Goal: Task Accomplishment & Management: Manage account settings

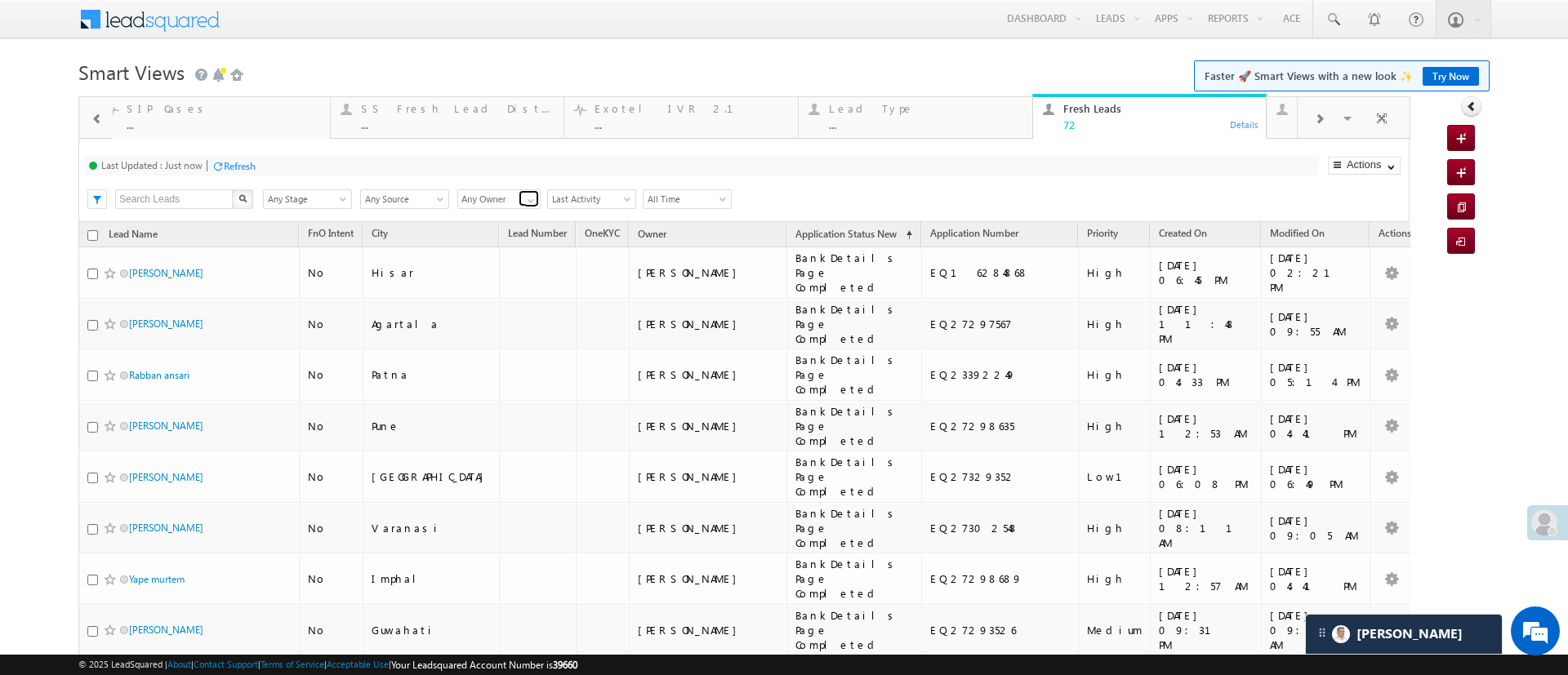
click at [525, 197] on span at bounding box center [530, 200] width 13 height 13
click at [514, 214] on link "[PERSON_NAME]" at bounding box center [500, 218] width 84 height 18
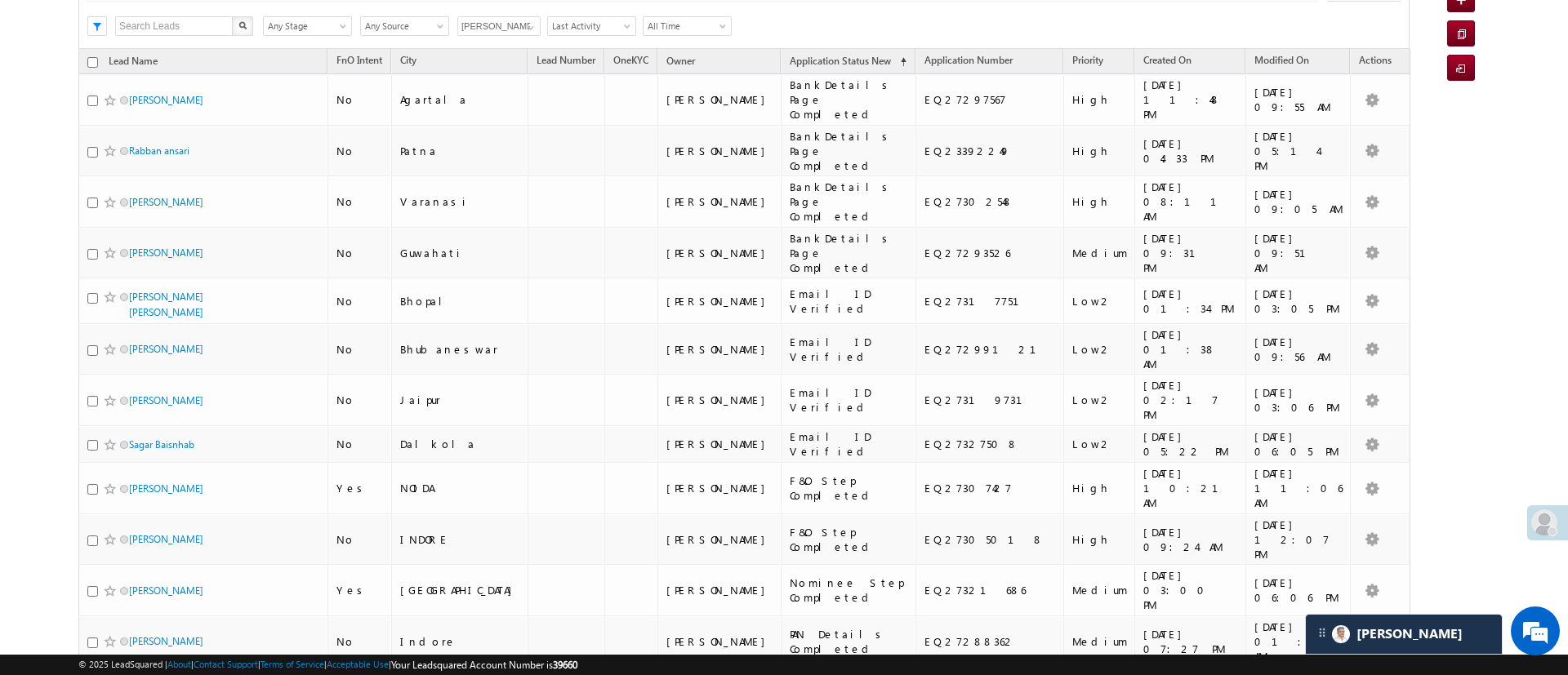
scroll to position [176, 0]
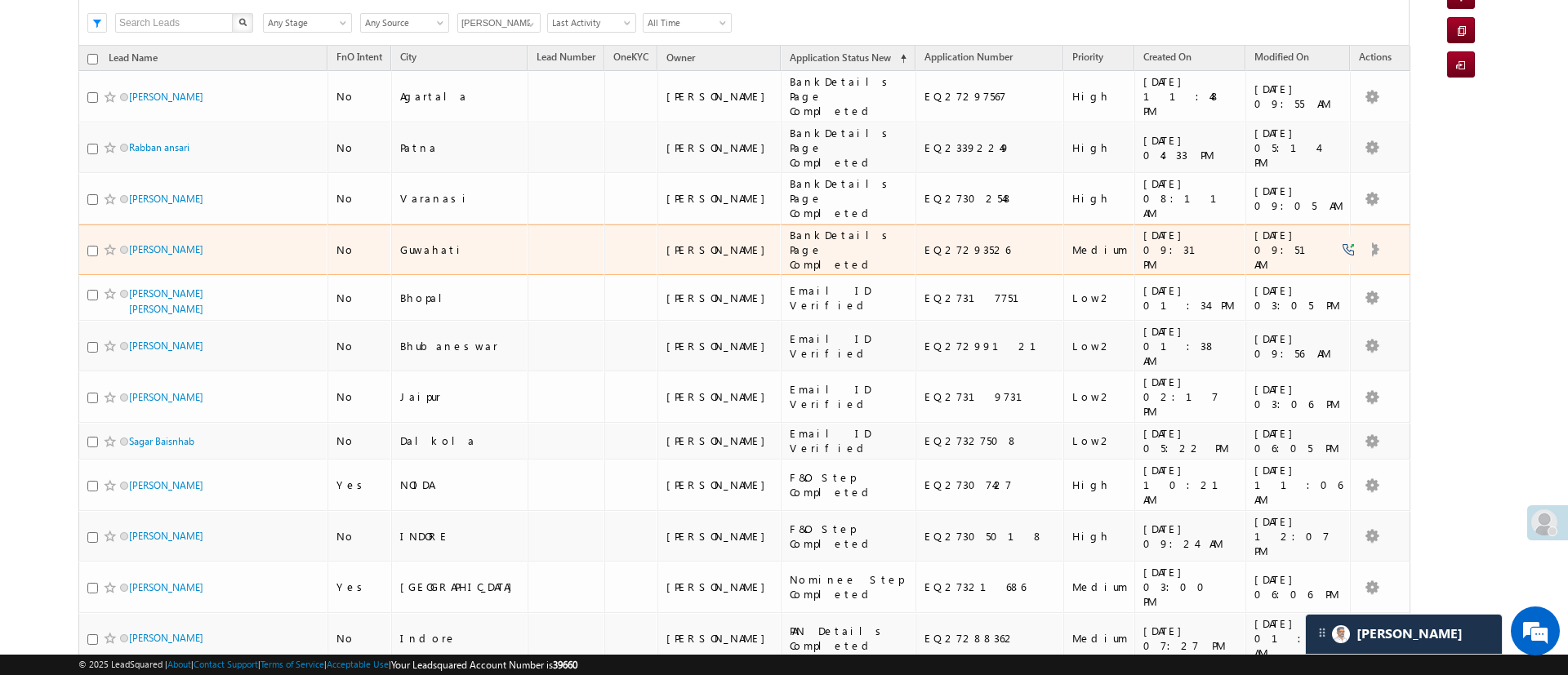
type input "[PERSON_NAME]"
click at [91, 246] on input "checkbox" at bounding box center [93, 251] width 11 height 11
checkbox input "true"
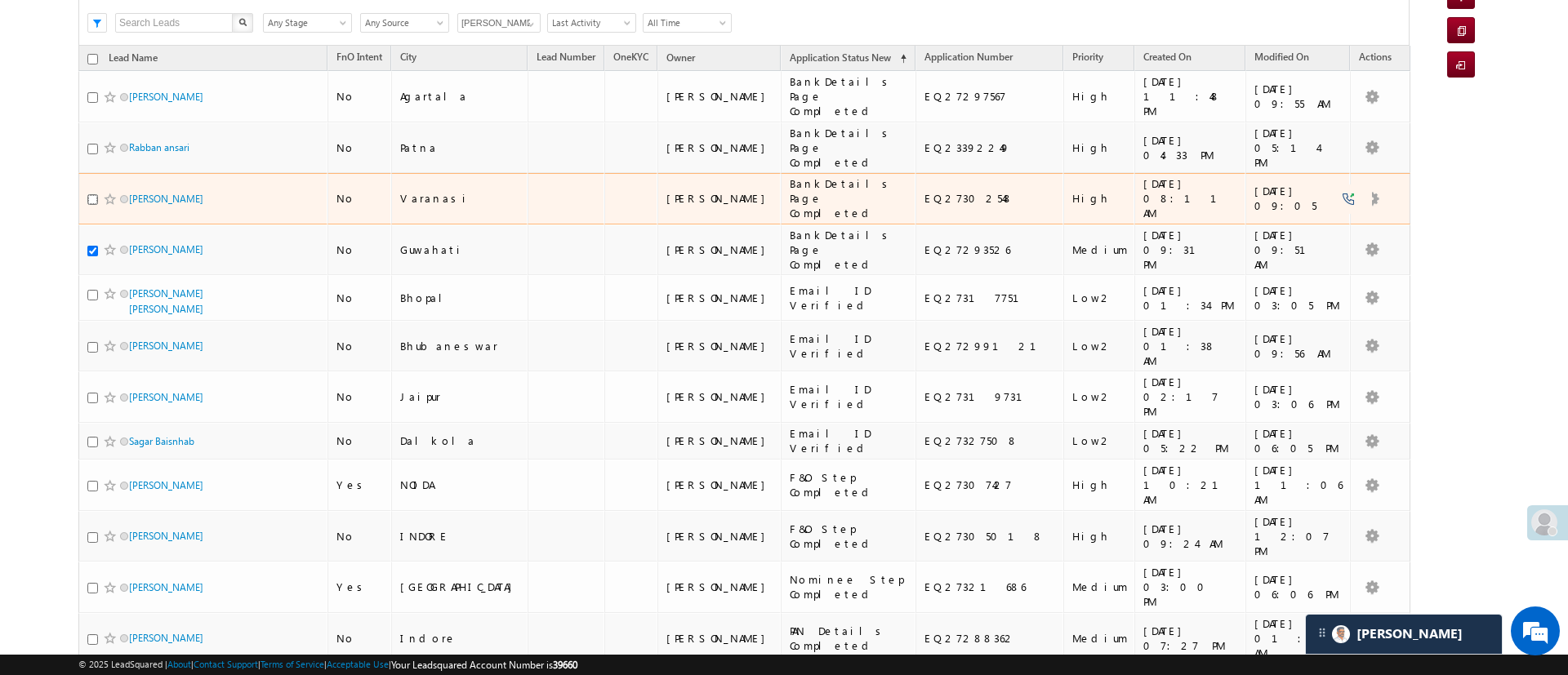
click at [90, 194] on input "checkbox" at bounding box center [93, 199] width 11 height 11
checkbox input "true"
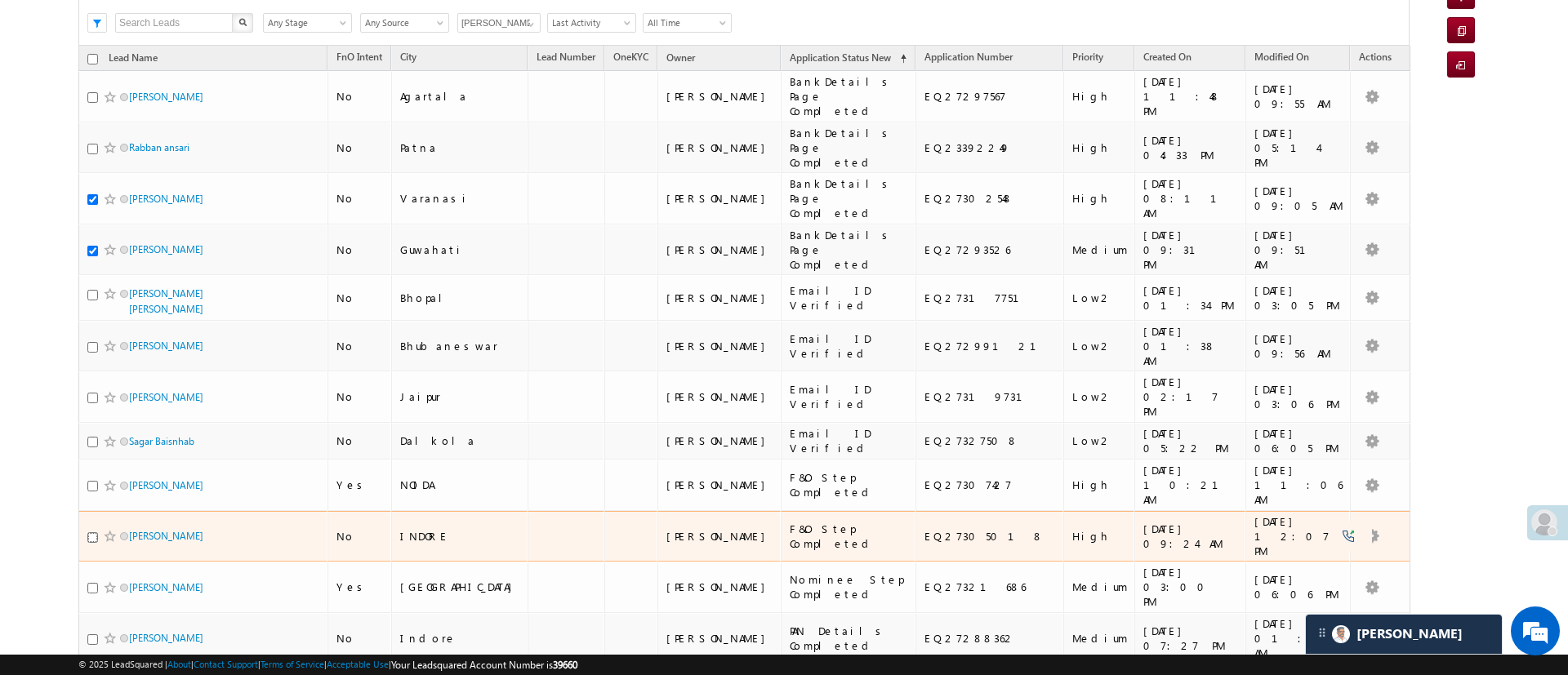
click at [90, 532] on input "checkbox" at bounding box center [93, 537] width 11 height 11
checkbox input "true"
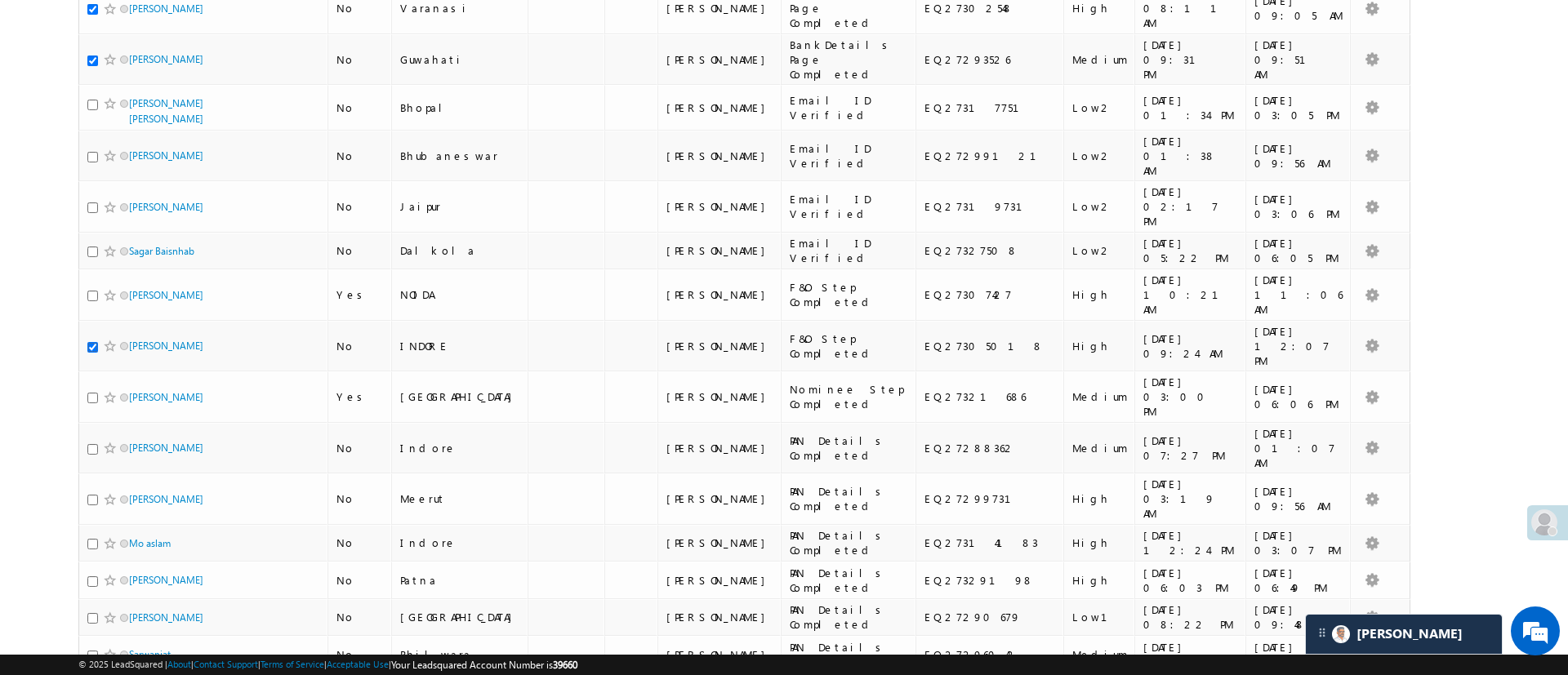
scroll to position [356, 0]
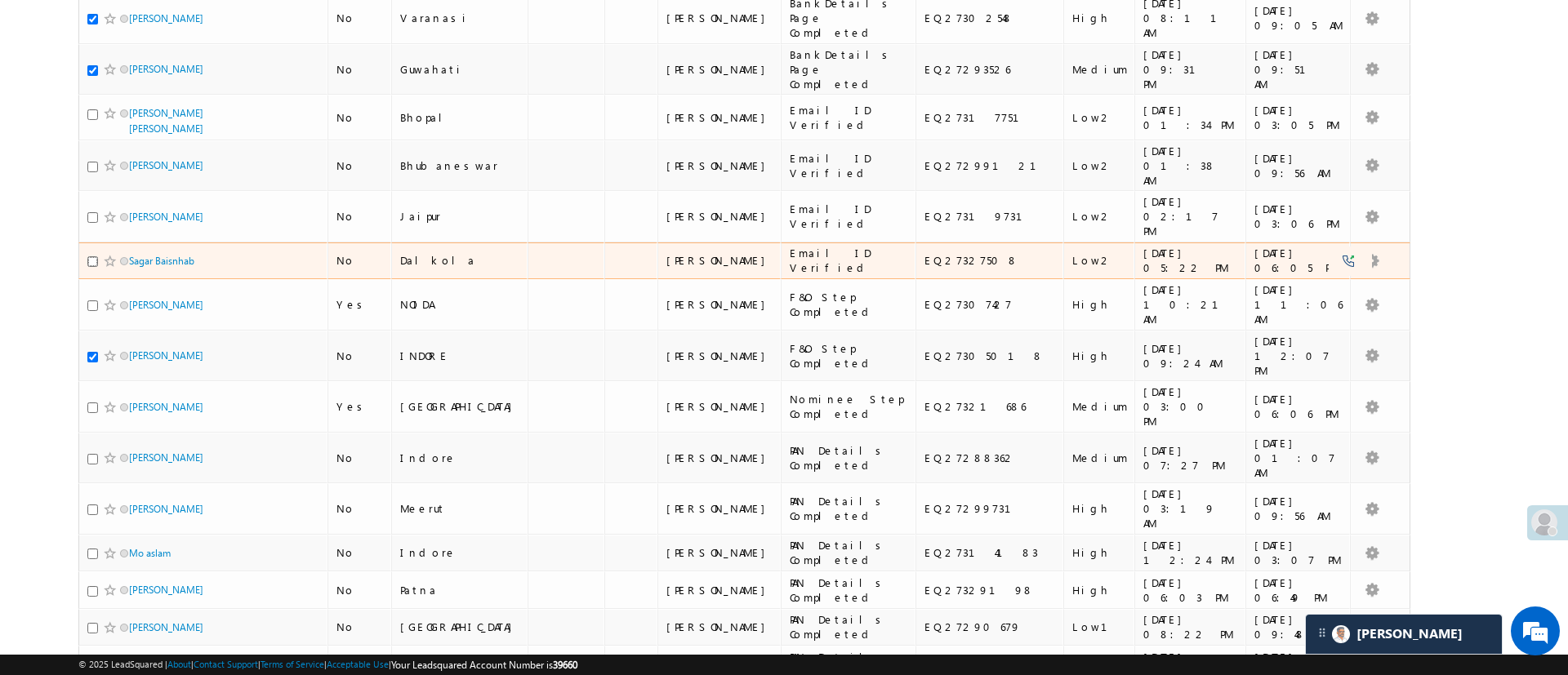
click at [91, 256] on input "checkbox" at bounding box center [93, 262] width 11 height 11
checkbox input "true"
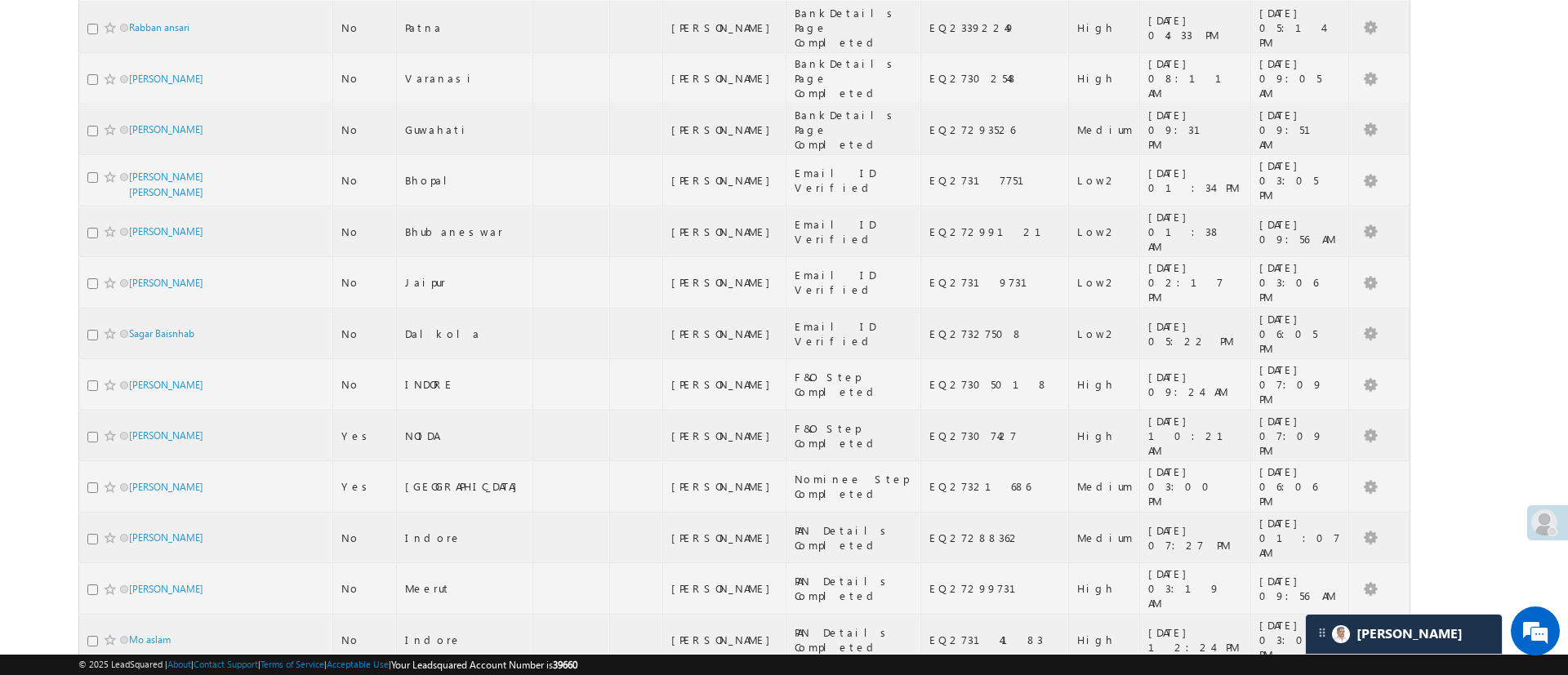
scroll to position [302, 0]
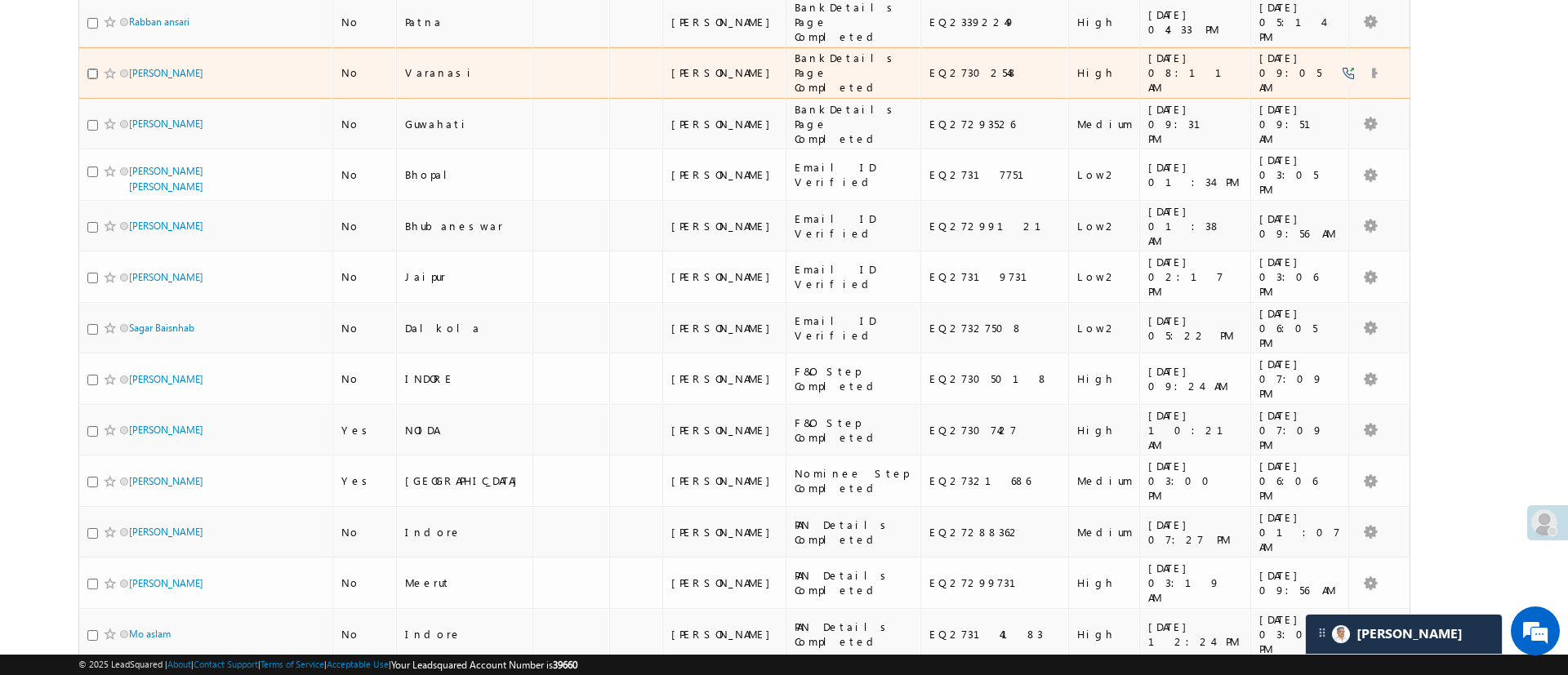
click at [88, 68] on input "checkbox" at bounding box center [93, 74] width 11 height 11
checkbox input "true"
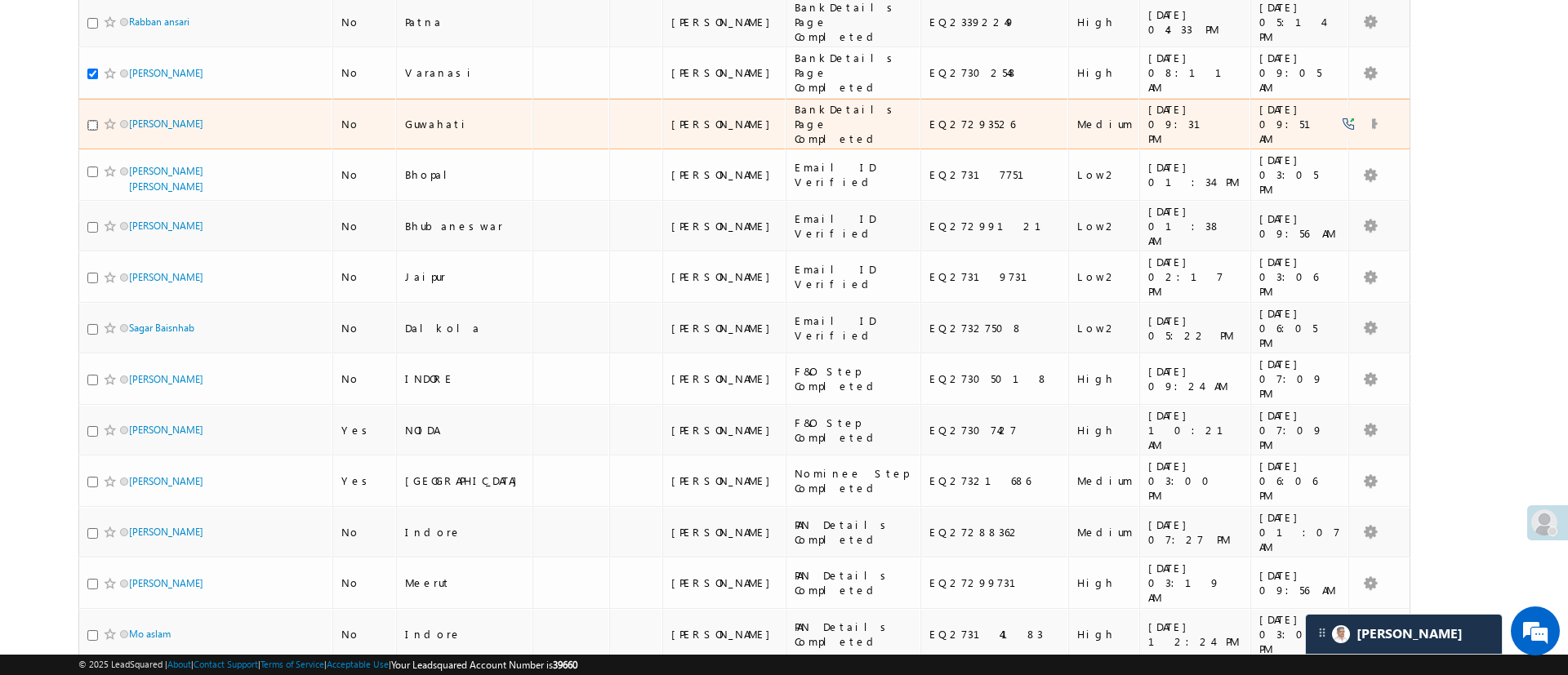
click at [88, 120] on input "checkbox" at bounding box center [93, 126] width 11 height 11
checkbox input "true"
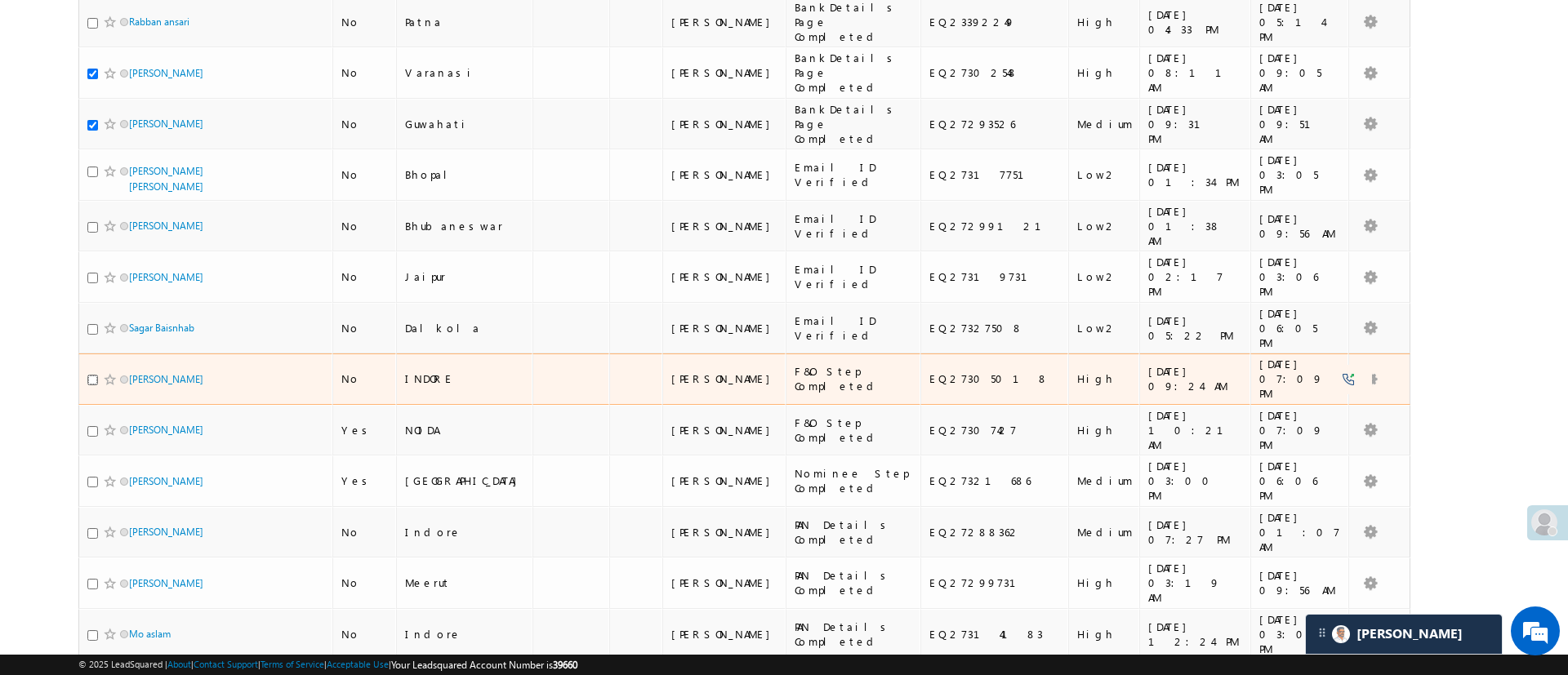
click at [91, 375] on input "checkbox" at bounding box center [93, 380] width 11 height 11
checkbox input "true"
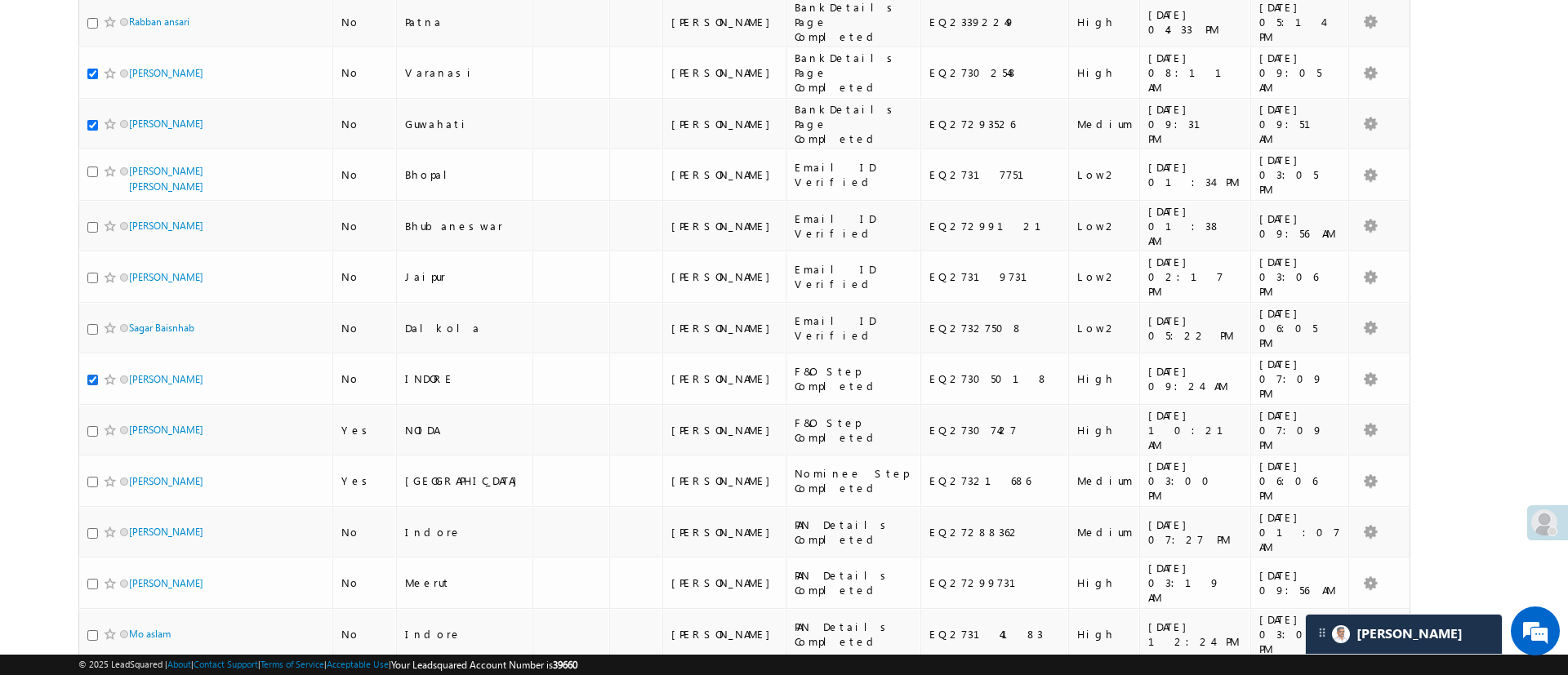
scroll to position [447, 0]
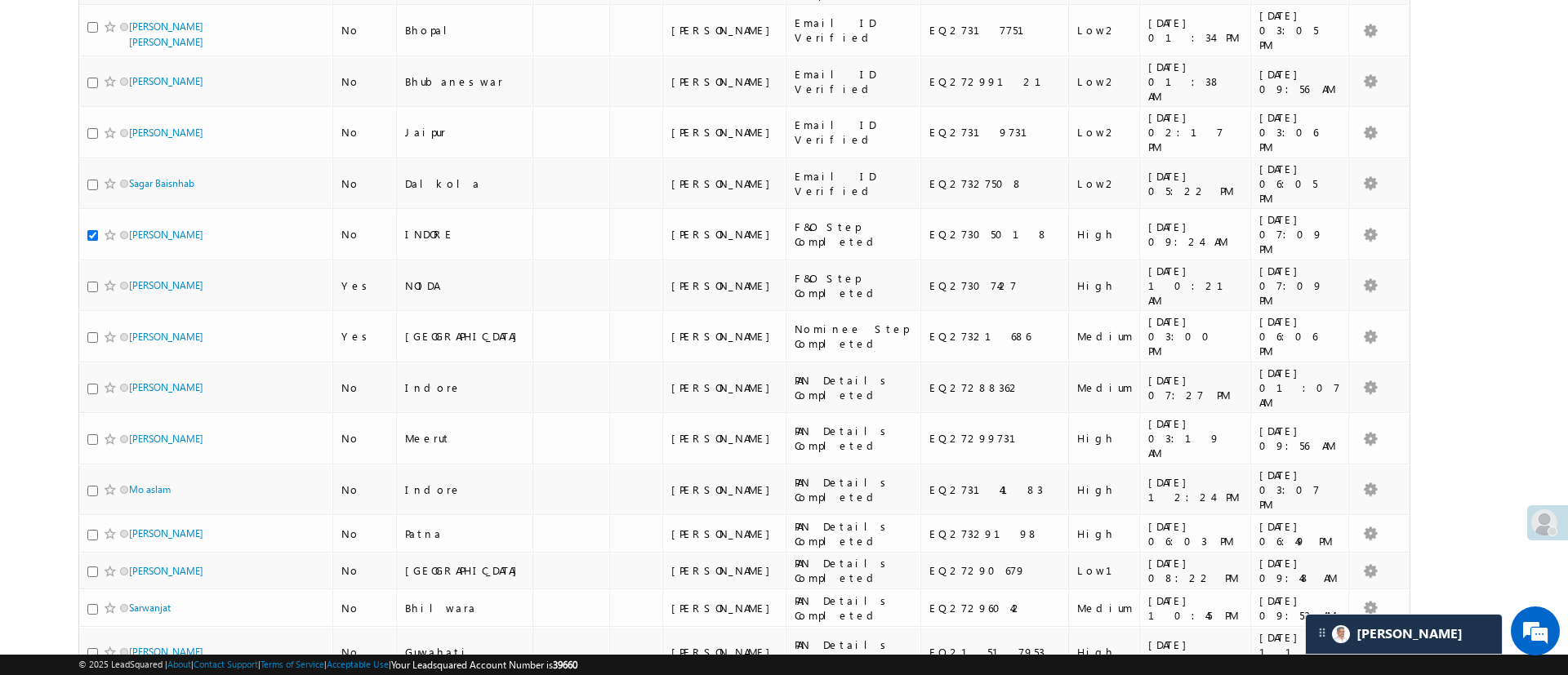
checkbox input "true"
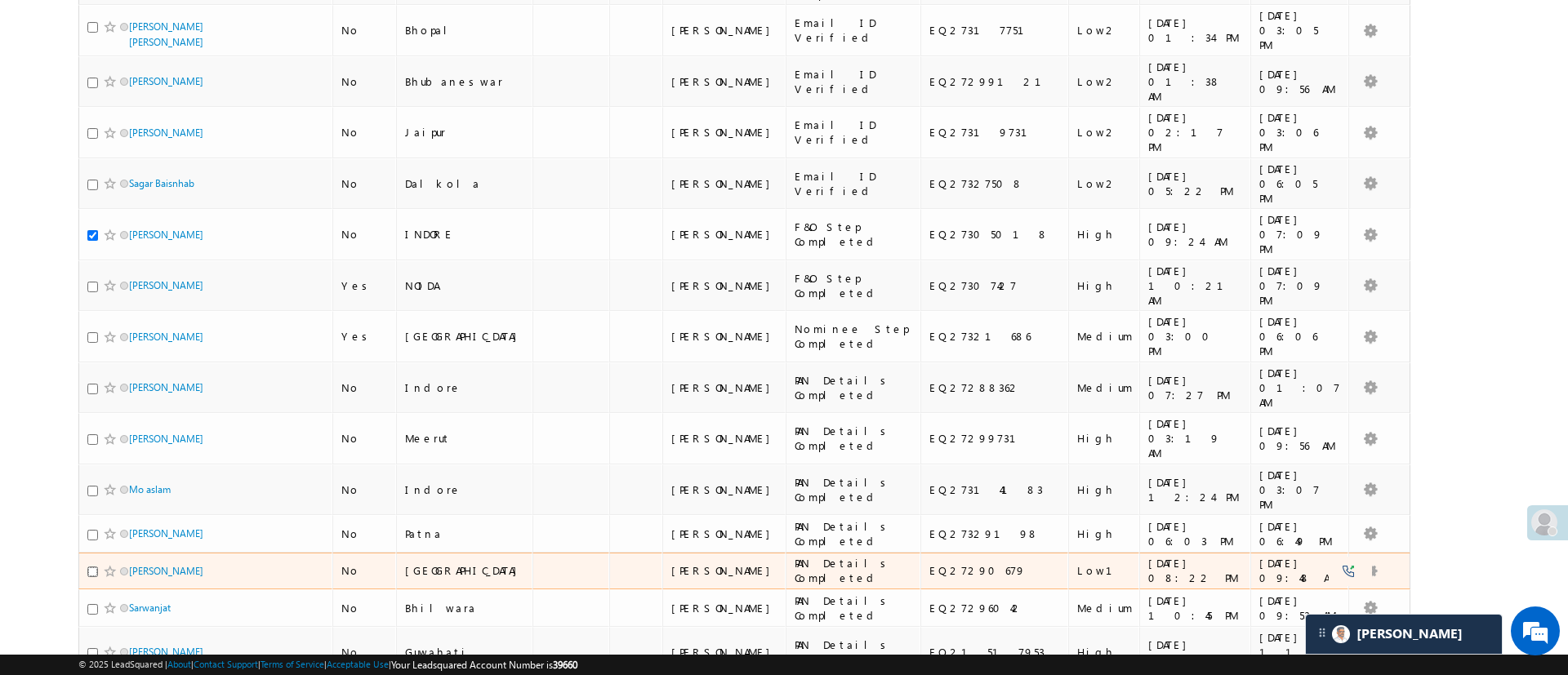
click at [91, 567] on input "checkbox" at bounding box center [93, 572] width 11 height 11
checkbox input "true"
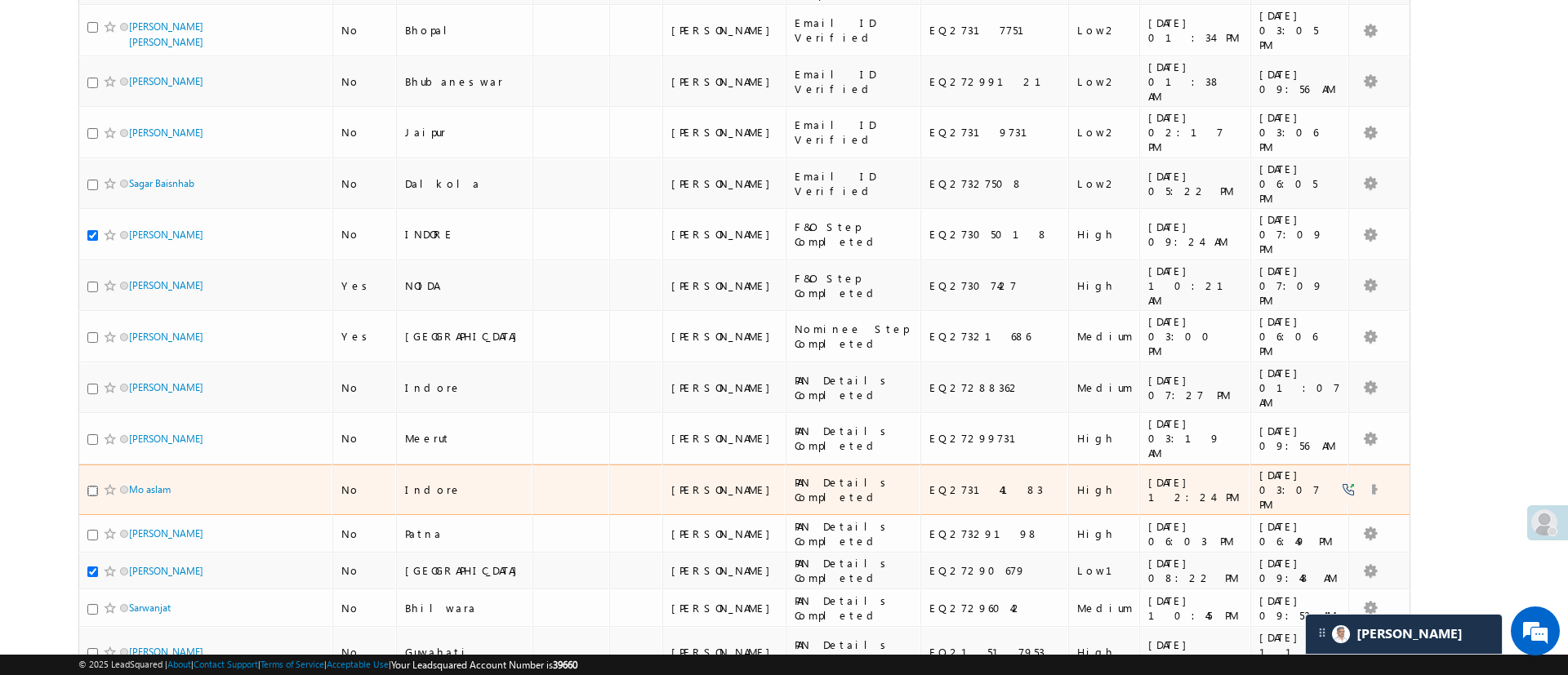
click at [90, 485] on input "checkbox" at bounding box center [93, 491] width 11 height 11
checkbox input "true"
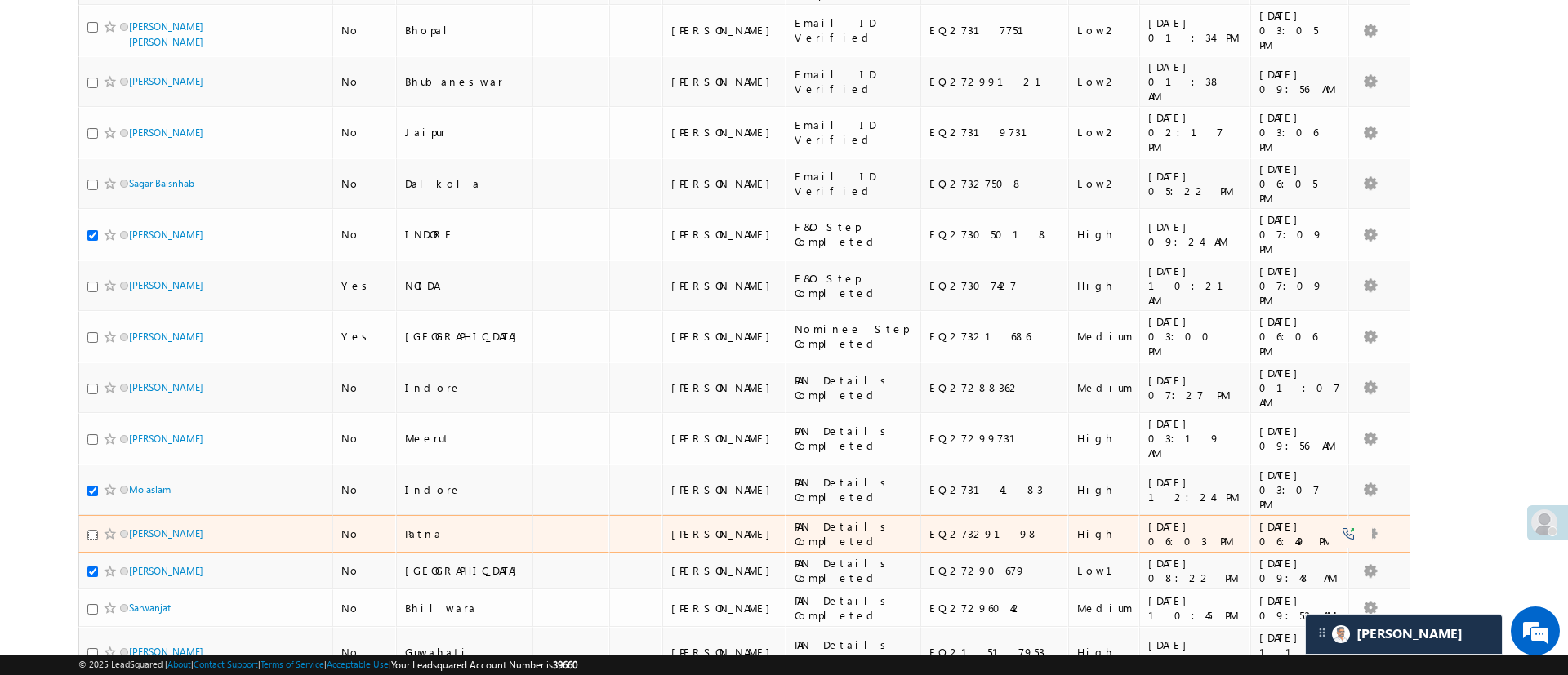
click at [90, 530] on input "checkbox" at bounding box center [93, 535] width 11 height 11
checkbox input "true"
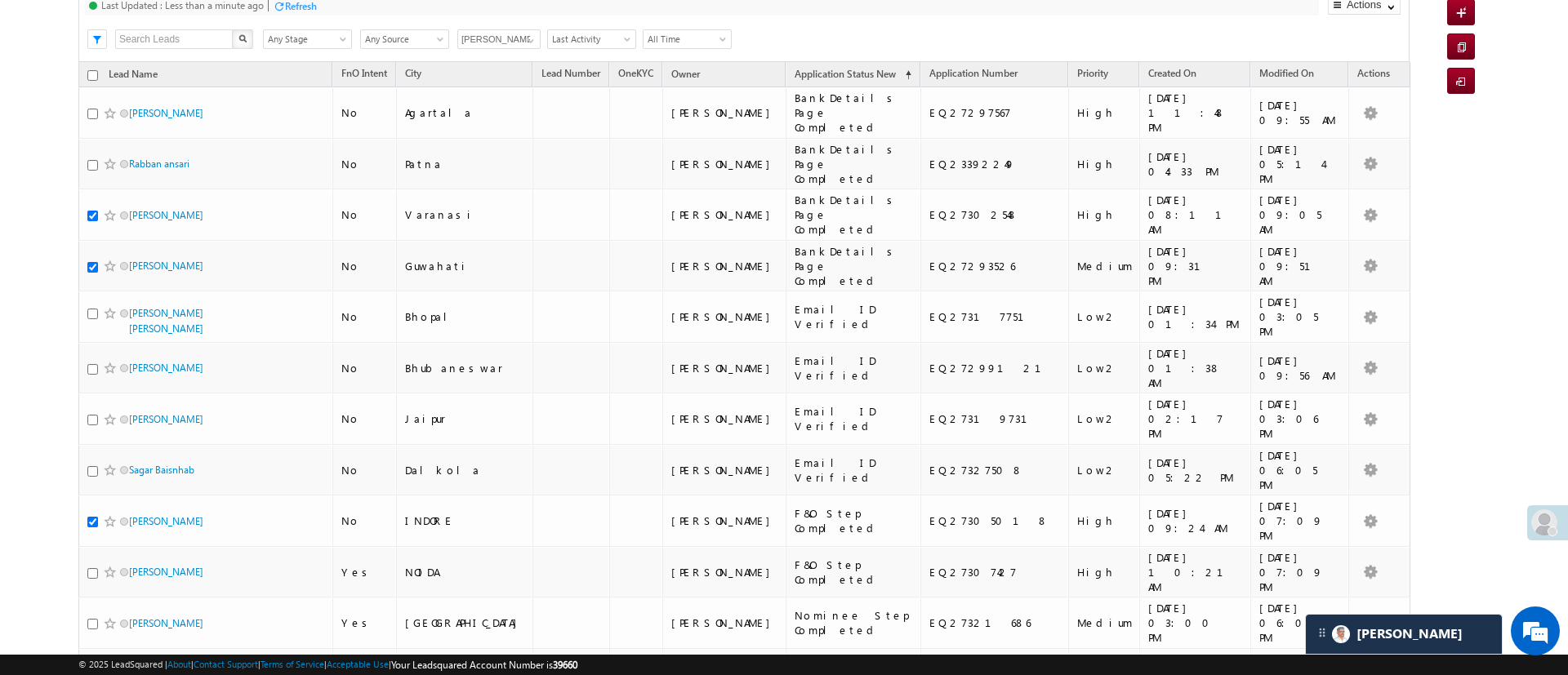
scroll to position [158, 0]
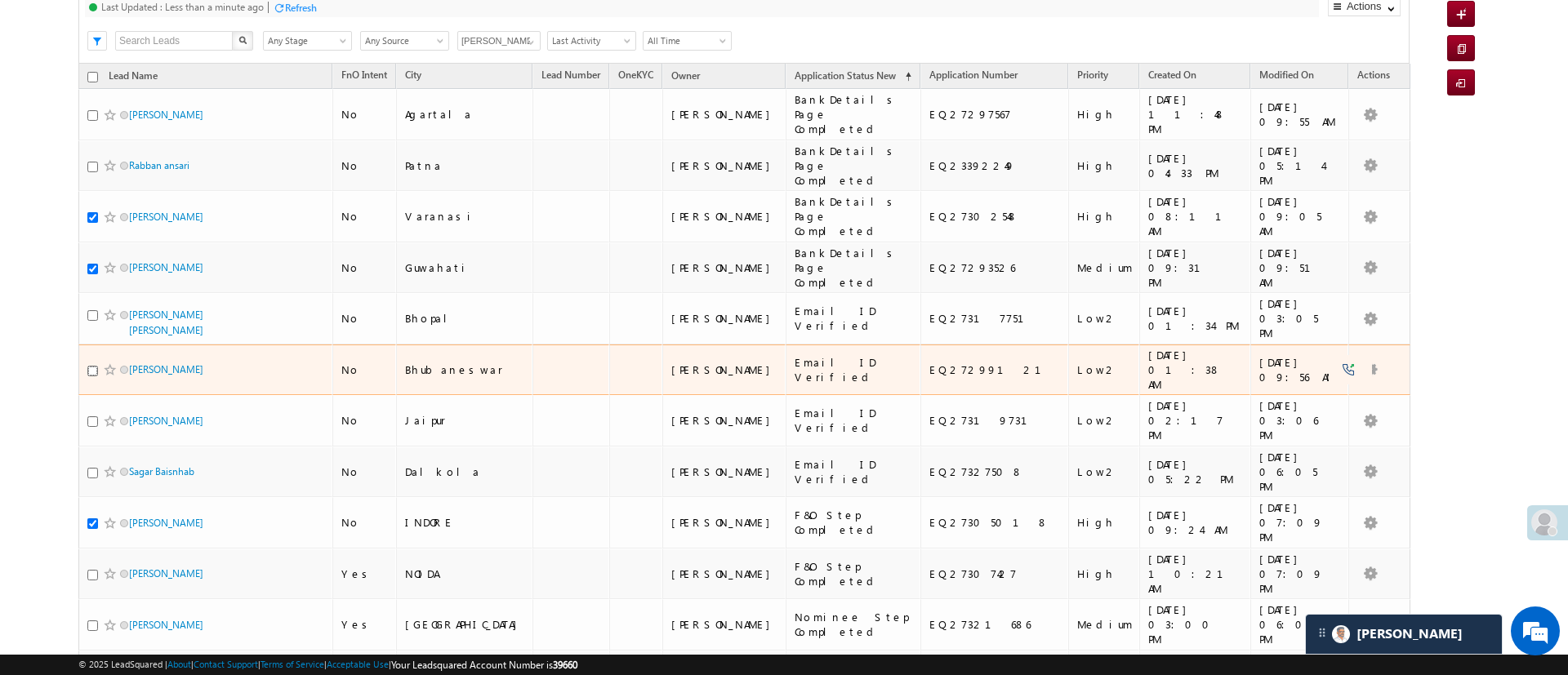
click at [88, 366] on input "checkbox" at bounding box center [93, 371] width 11 height 11
checkbox input "true"
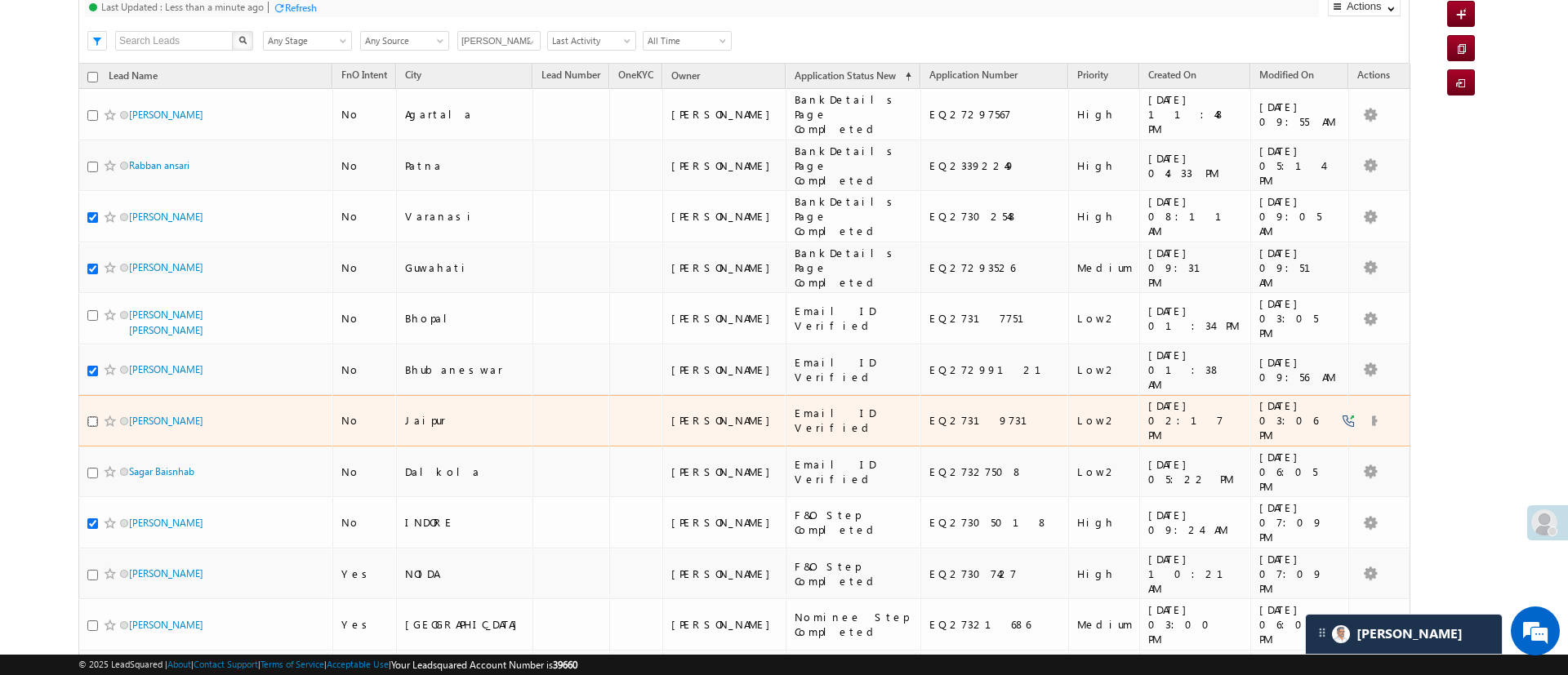
click at [91, 416] on input "checkbox" at bounding box center [93, 421] width 11 height 11
checkbox input "true"
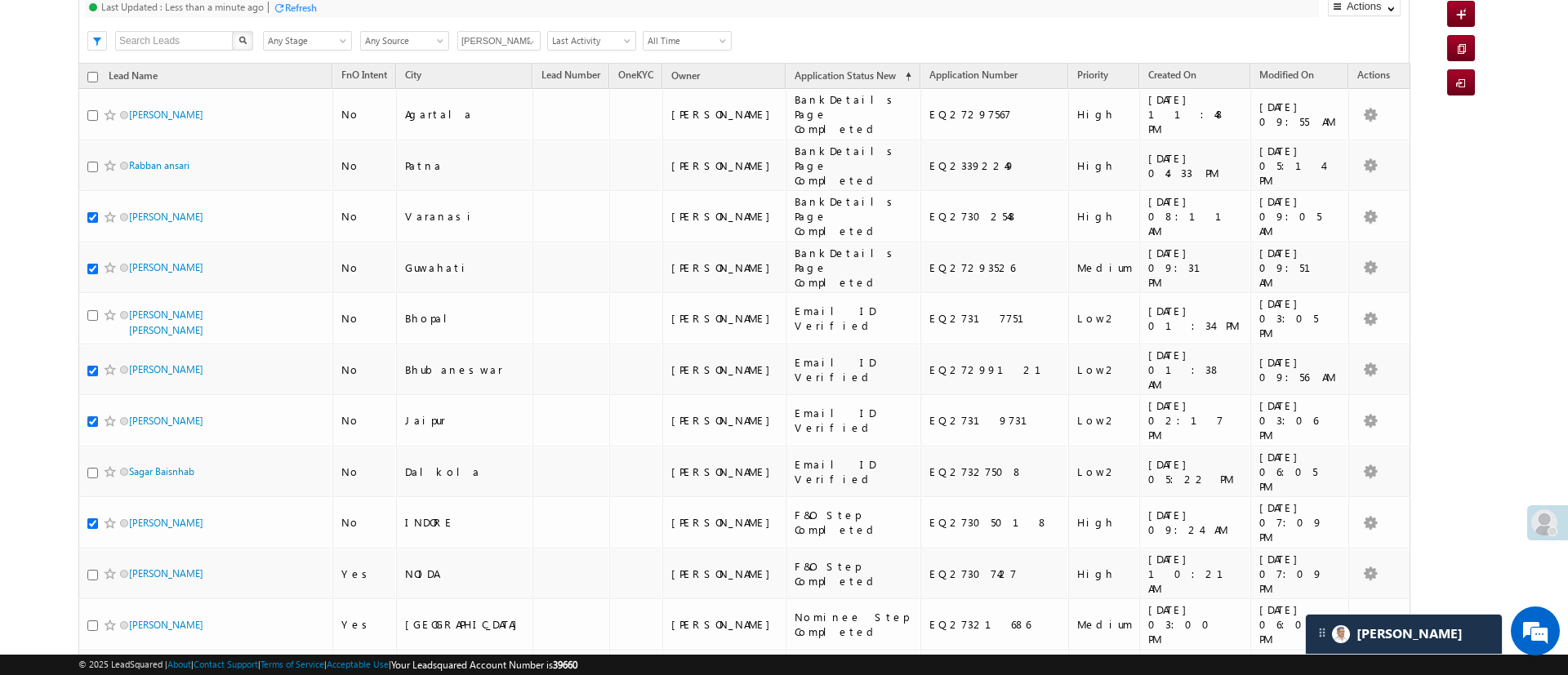
scroll to position [0, 0]
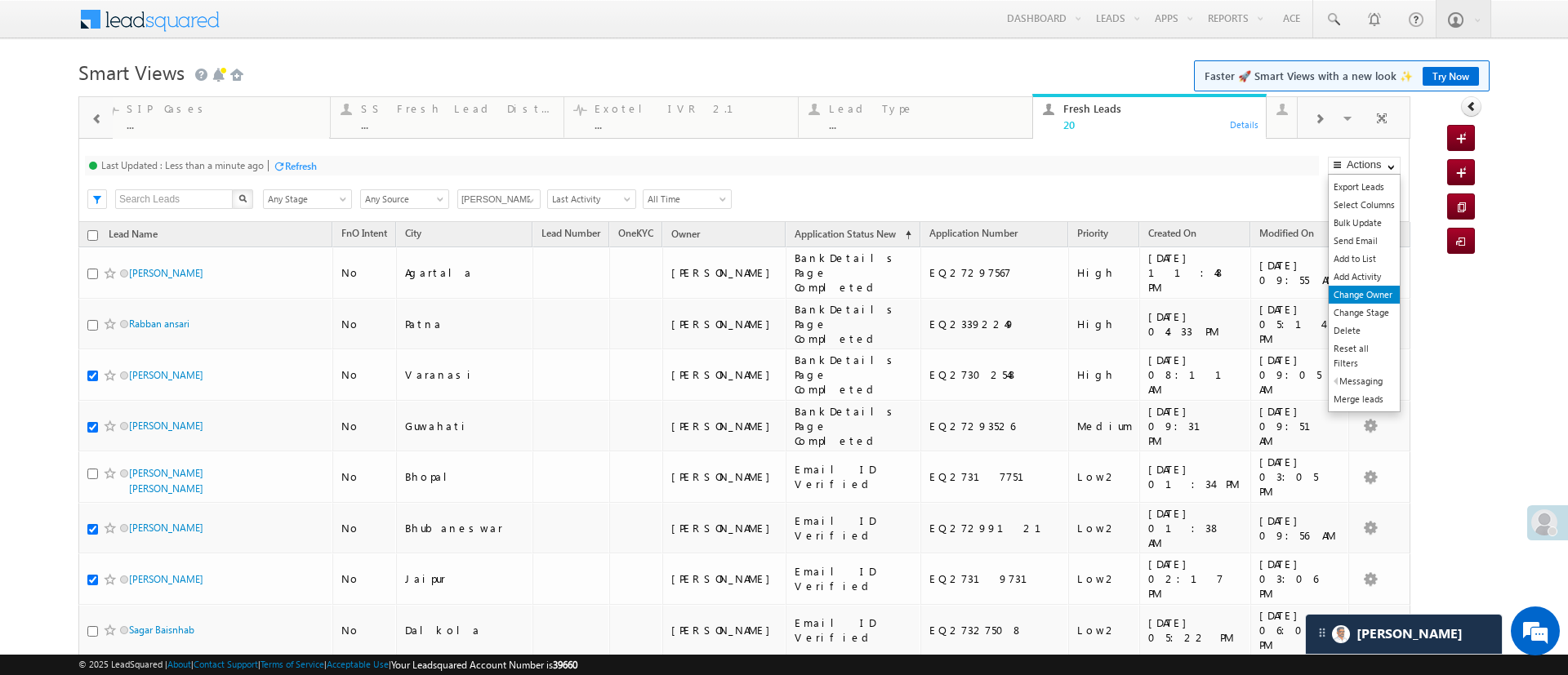
click at [1364, 287] on link "Change Owner" at bounding box center [1363, 295] width 71 height 18
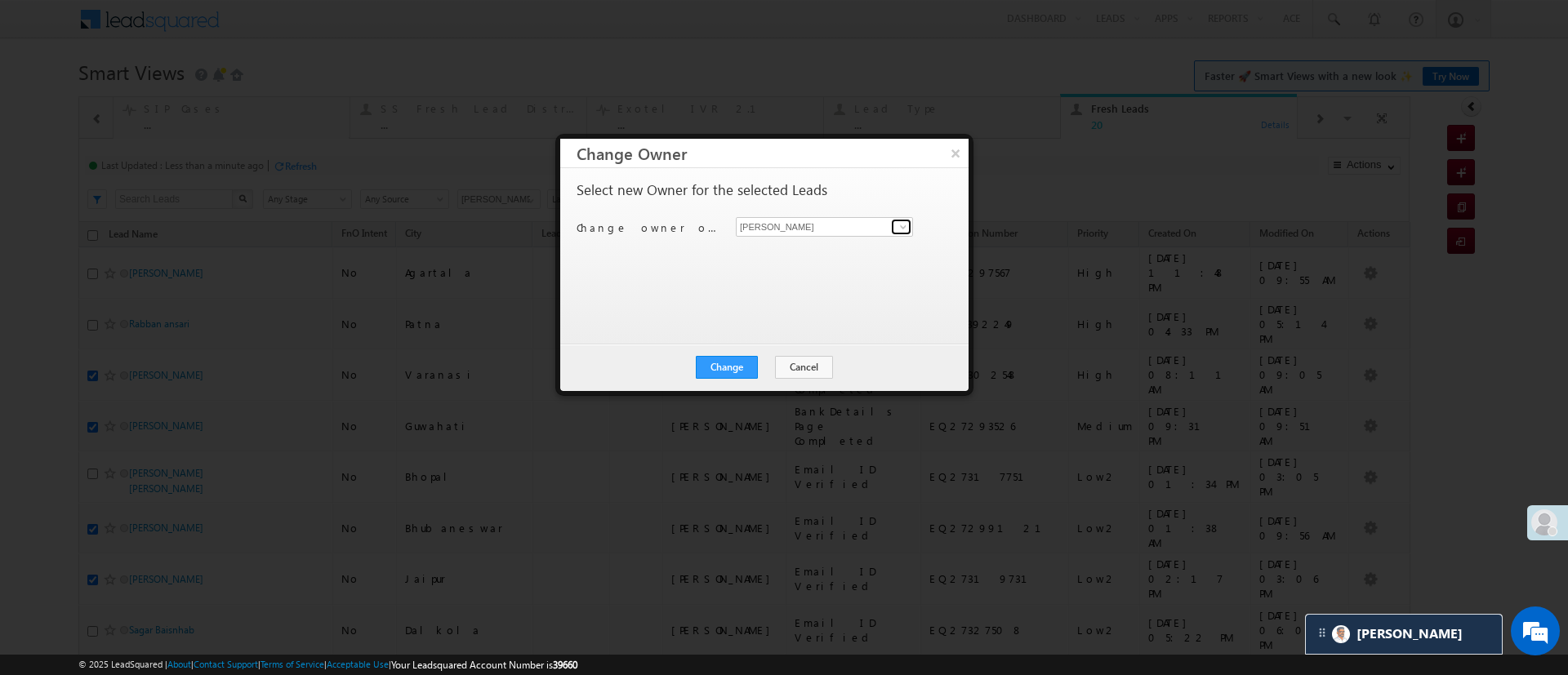
click at [895, 220] on link at bounding box center [901, 226] width 20 height 17
click at [854, 245] on link "Himanshu Sharma HIMANSHU.SHARMA@ANGELBROKING.COM" at bounding box center [824, 252] width 177 height 31
type input "Himanshu Sharma"
click at [736, 362] on button "Change" at bounding box center [726, 368] width 62 height 23
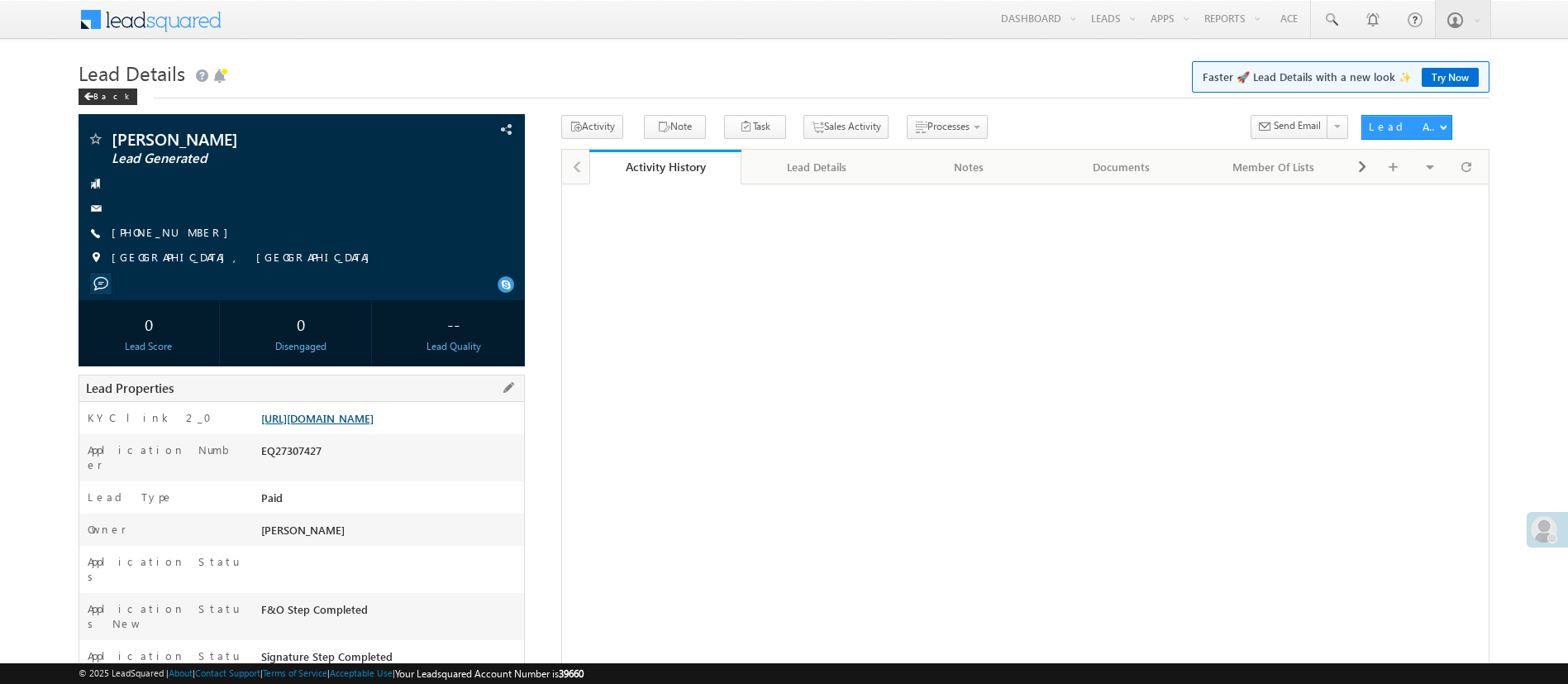
click at [344, 425] on link "https://angelbroking1-pk3em7sa.customui-test.leadsquared.com?leadId=ba31ea08-ad…" at bounding box center [317, 418] width 113 height 14
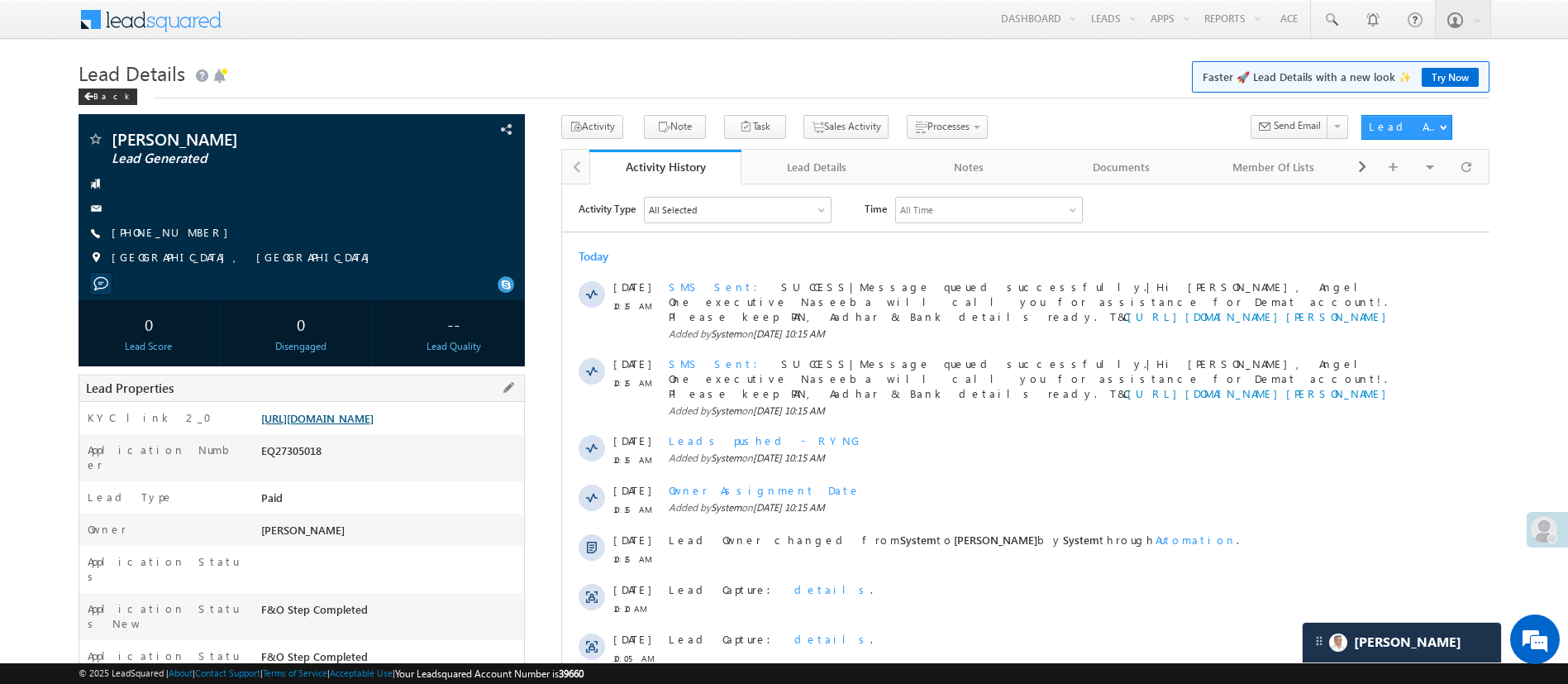
click at [331, 415] on link "https://angelbroking1-pk3em7sa.customui-test.leadsquared.com?leadId=21051ecc-0e…" at bounding box center [317, 418] width 113 height 14
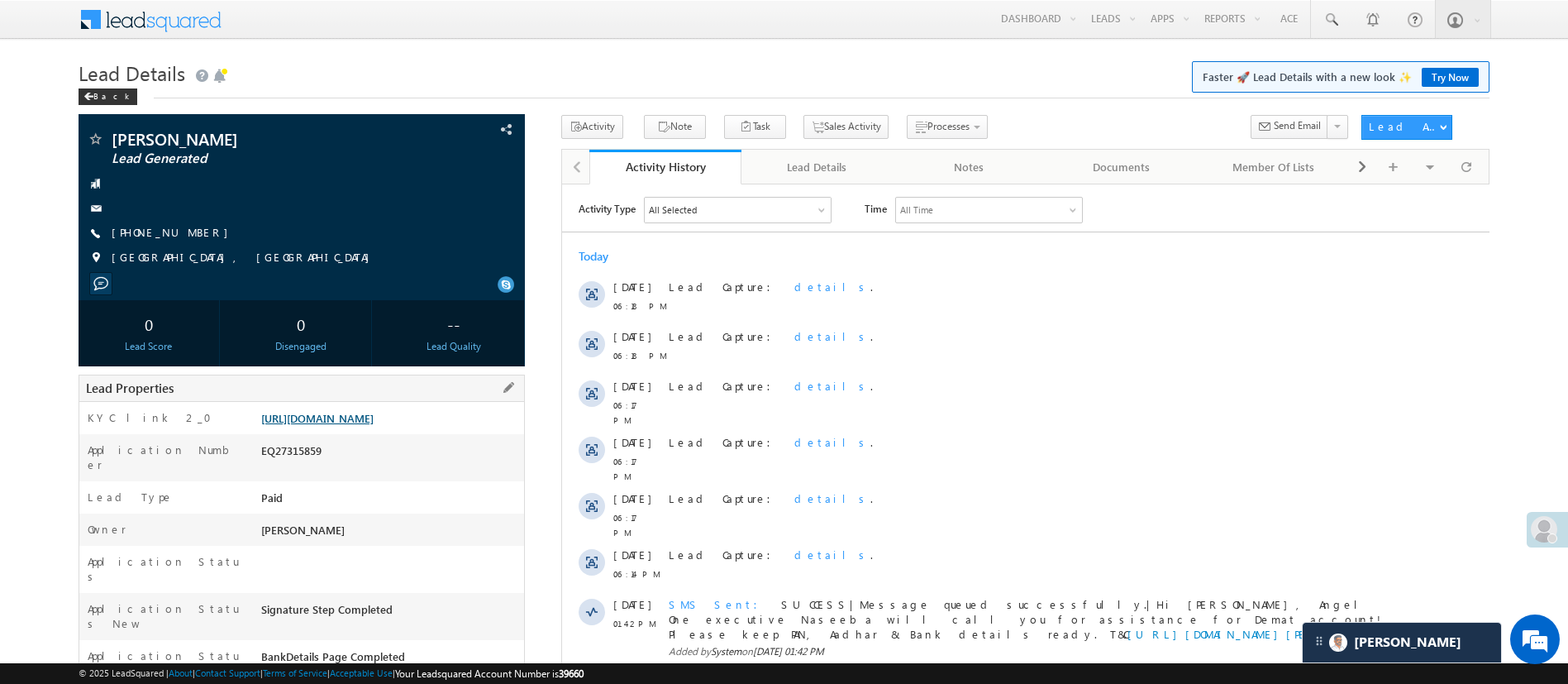
click at [373, 420] on link "[URL][DOMAIN_NAME]" at bounding box center [317, 418] width 113 height 14
